Goal: Task Accomplishment & Management: Complete application form

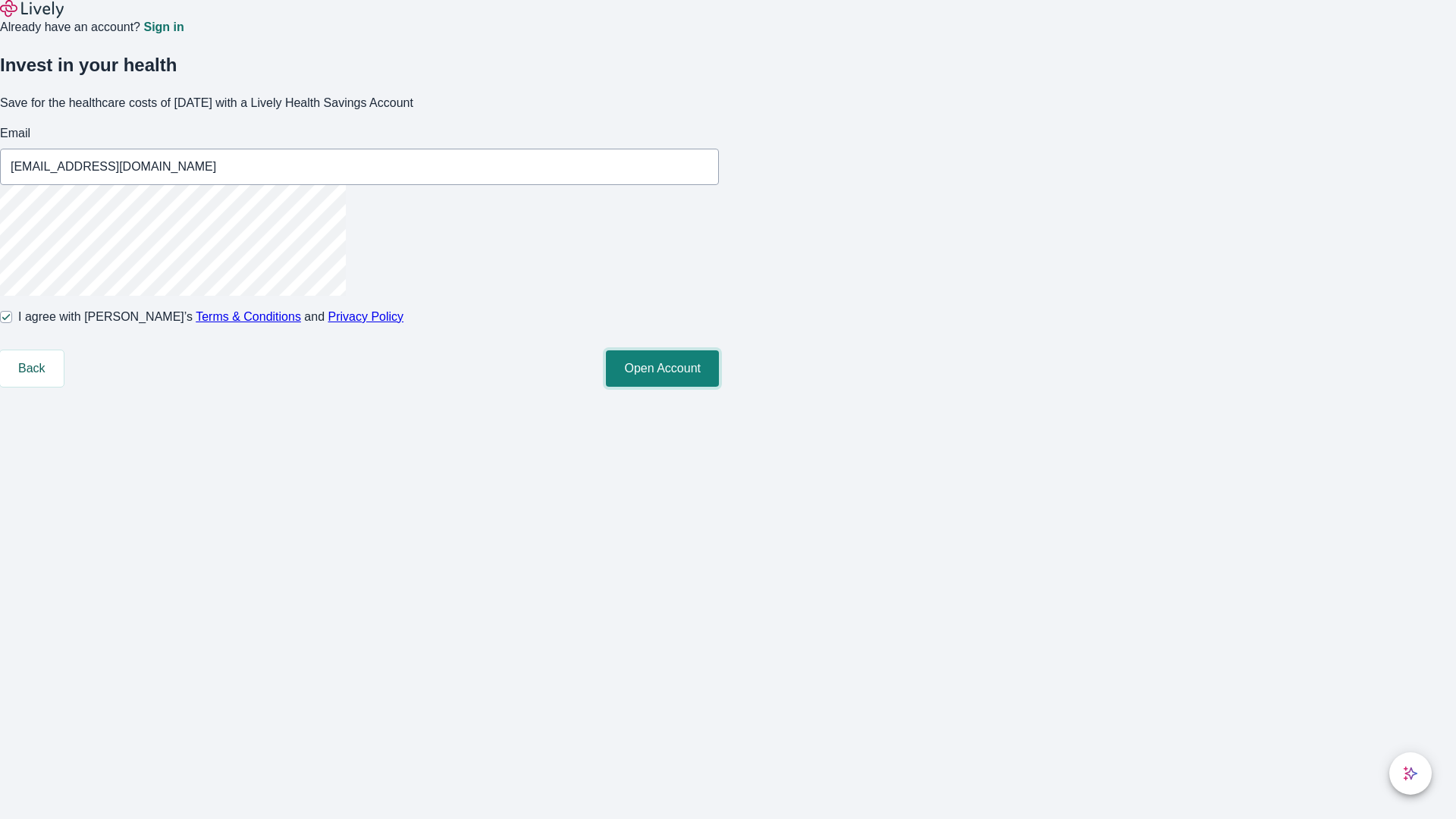
click at [718, 387] on button "Open Account" at bounding box center [662, 368] width 113 height 37
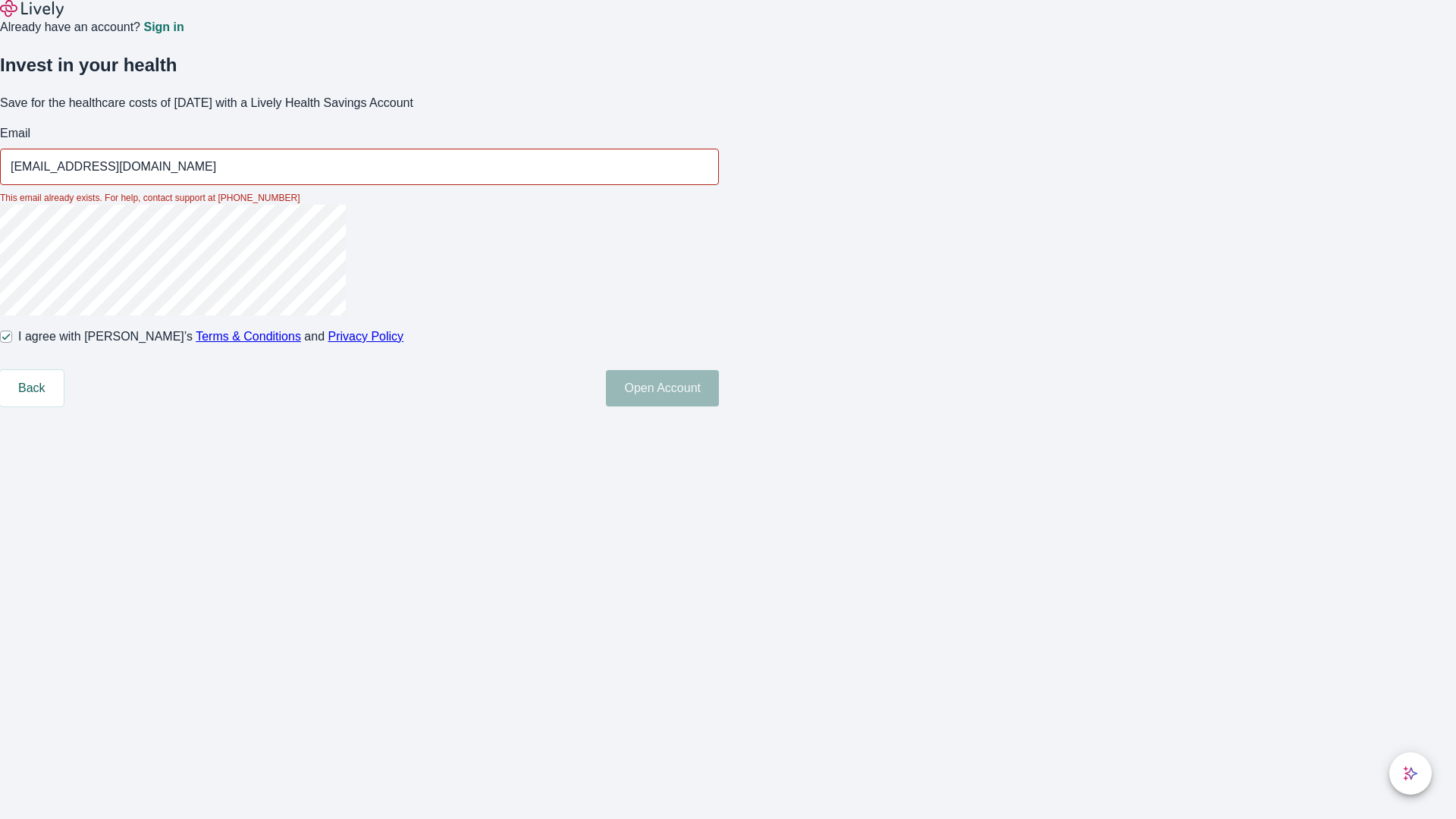
type input "[EMAIL_ADDRESS][DOMAIN_NAME]"
click at [12, 343] on input "I agree with Lively’s Terms & Conditions and Privacy Policy" at bounding box center [6, 337] width 12 height 12
checkbox input "false"
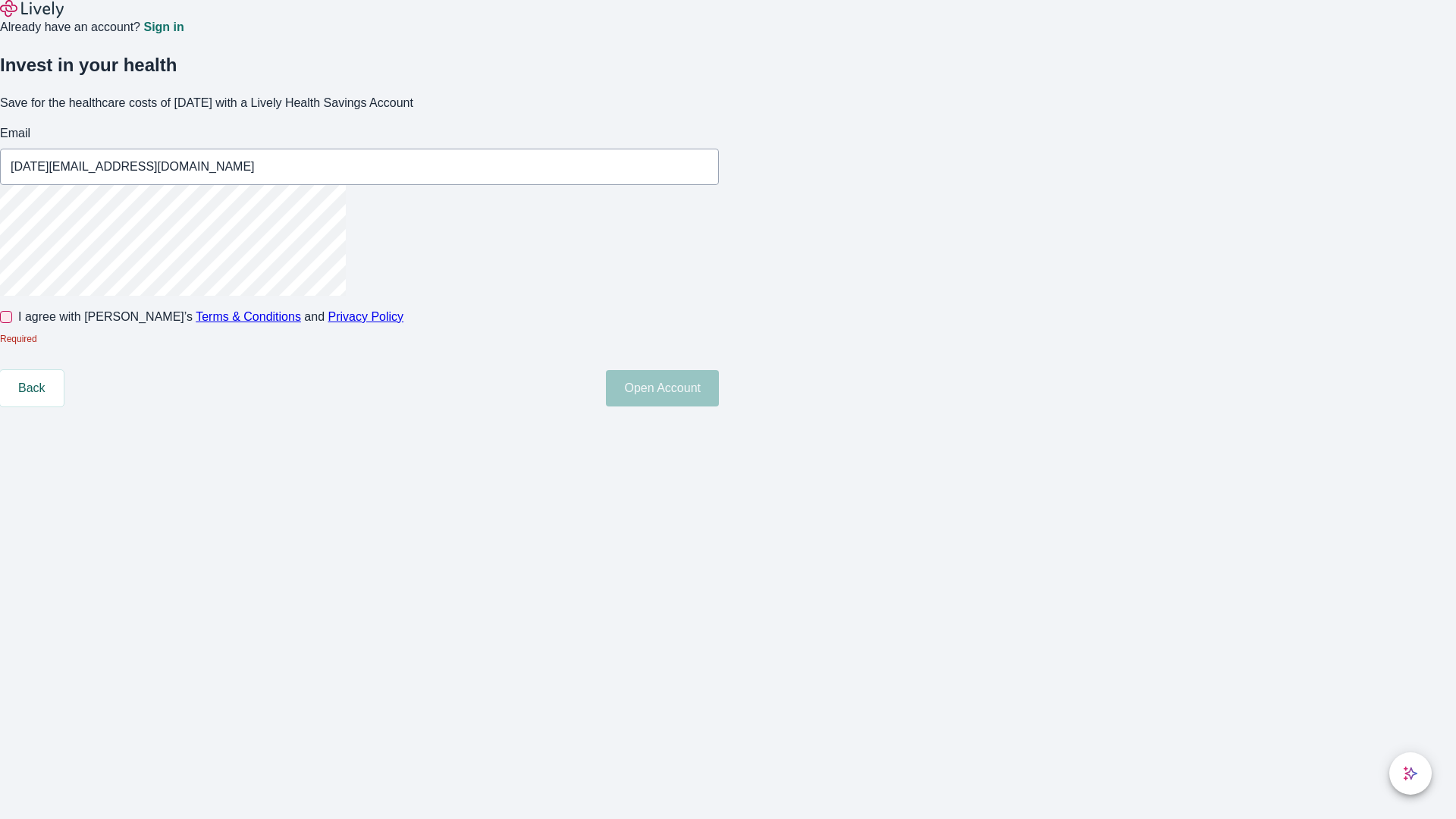
type input "[DATE][EMAIL_ADDRESS][DOMAIN_NAME]"
click at [12, 323] on input "I agree with Lively’s Terms & Conditions and Privacy Policy" at bounding box center [6, 317] width 12 height 12
checkbox input "true"
click at [718, 387] on button "Open Account" at bounding box center [662, 368] width 113 height 37
